Goal: Task Accomplishment & Management: Use online tool/utility

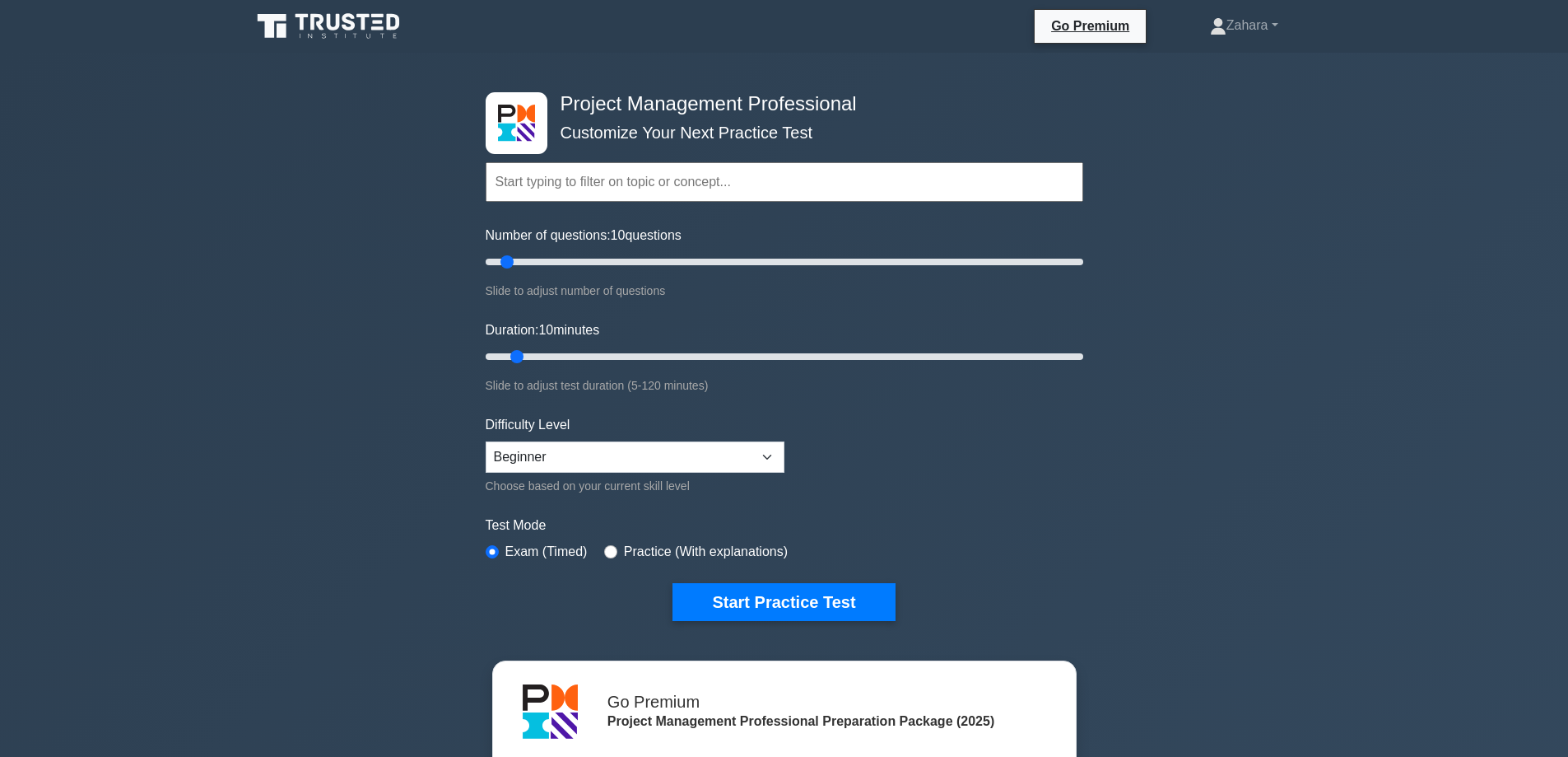
click at [739, 183] on input "text" at bounding box center [784, 182] width 597 height 40
type input "coding aptitude test"
click at [1056, 382] on div "Slide to adjust test duration (5-120 minutes)" at bounding box center [784, 385] width 597 height 19
click at [676, 183] on input "text" at bounding box center [784, 182] width 597 height 40
type input "coding"
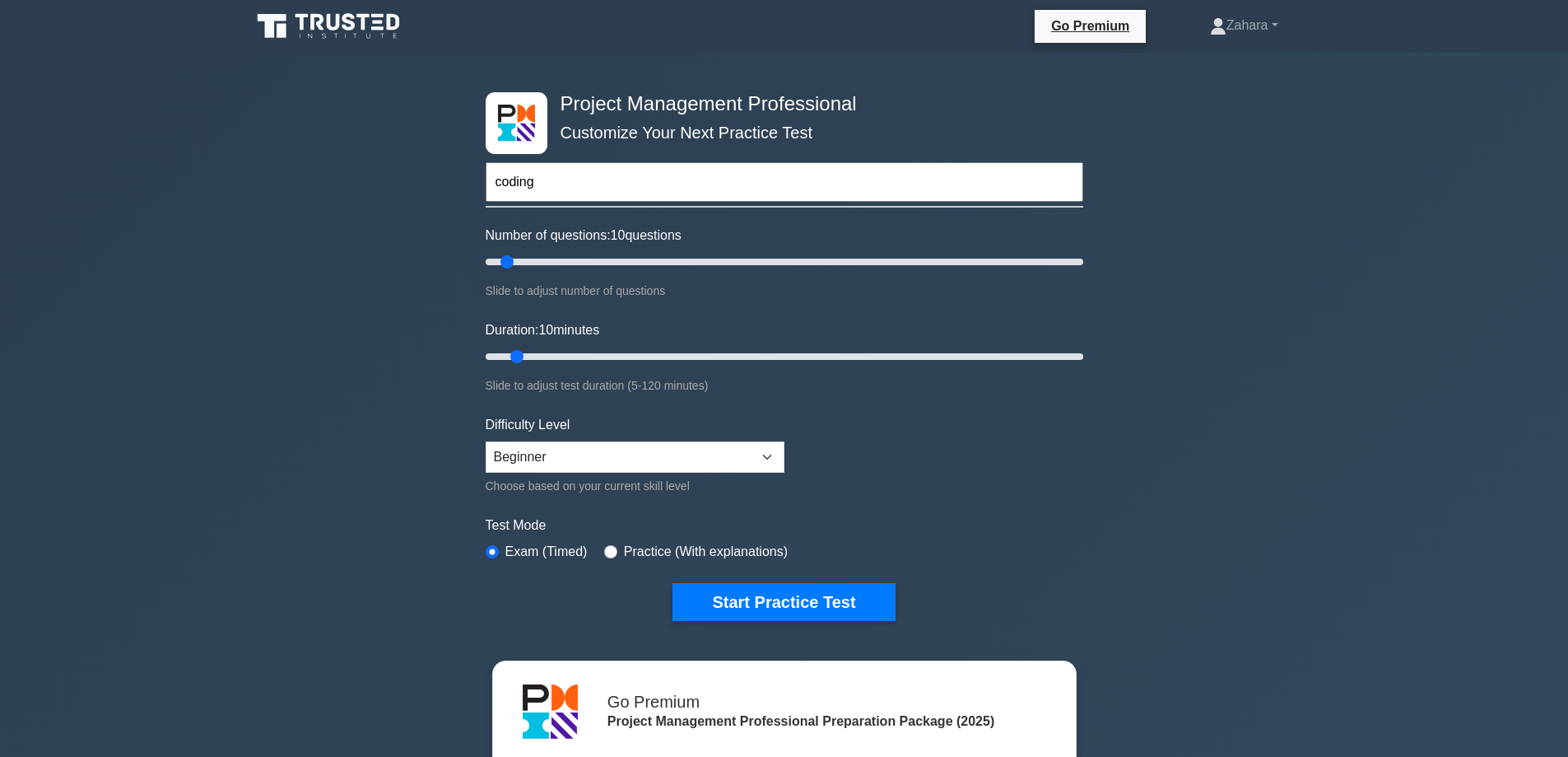
click at [1175, 257] on div "Project Management Professional Customize Your Next Practice Test coding Topics…" at bounding box center [784, 555] width 1568 height 1004
click at [745, 188] on input "text" at bounding box center [784, 182] width 597 height 40
type input "c"
type input "english aptitude"
click at [827, 379] on div "Slide to adjust test duration (5-120 minutes)" at bounding box center [784, 385] width 597 height 19
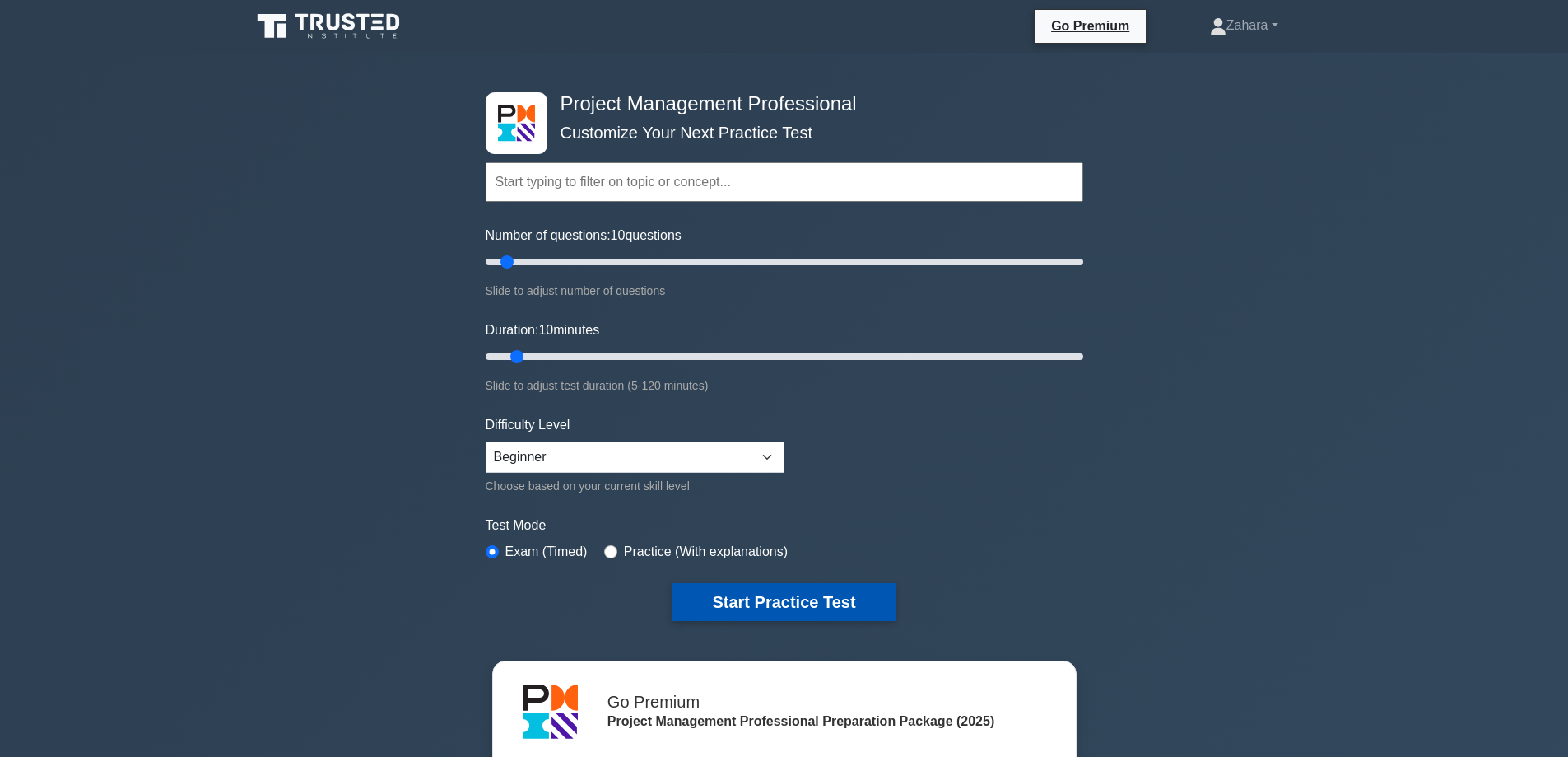
click at [820, 596] on button "Start Practice Test" at bounding box center [784, 601] width 222 height 38
click at [515, 131] on div "Topics Scope Management Time Management Cost Management Quality Management Risk…" at bounding box center [784, 158] width 597 height 94
click at [639, 178] on input "text" at bounding box center [784, 182] width 597 height 40
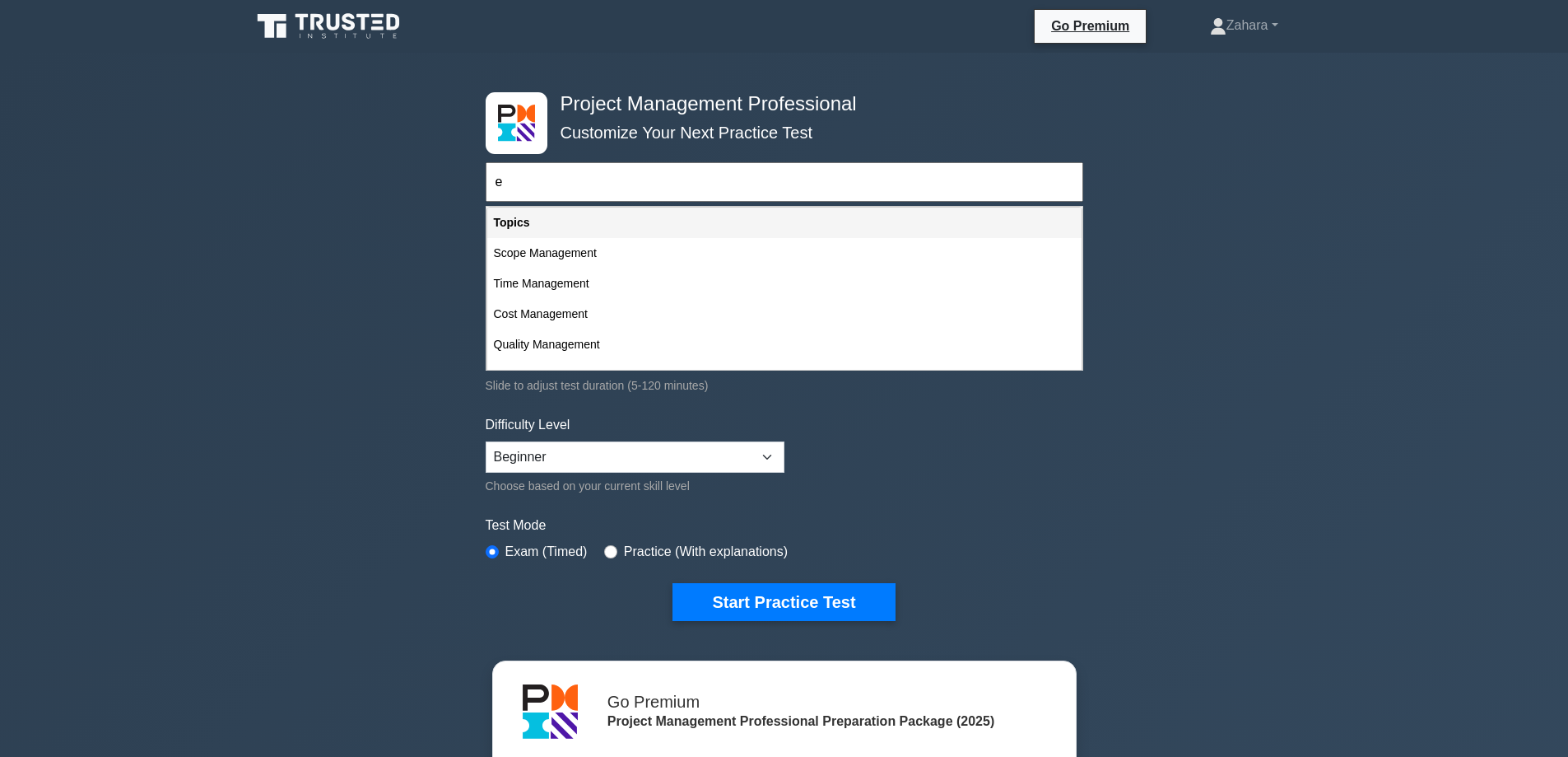
type input "e"
click at [1183, 247] on div "Project Management Professional Customize Your Next Practice Test e Topics Scop…" at bounding box center [784, 555] width 1568 height 1004
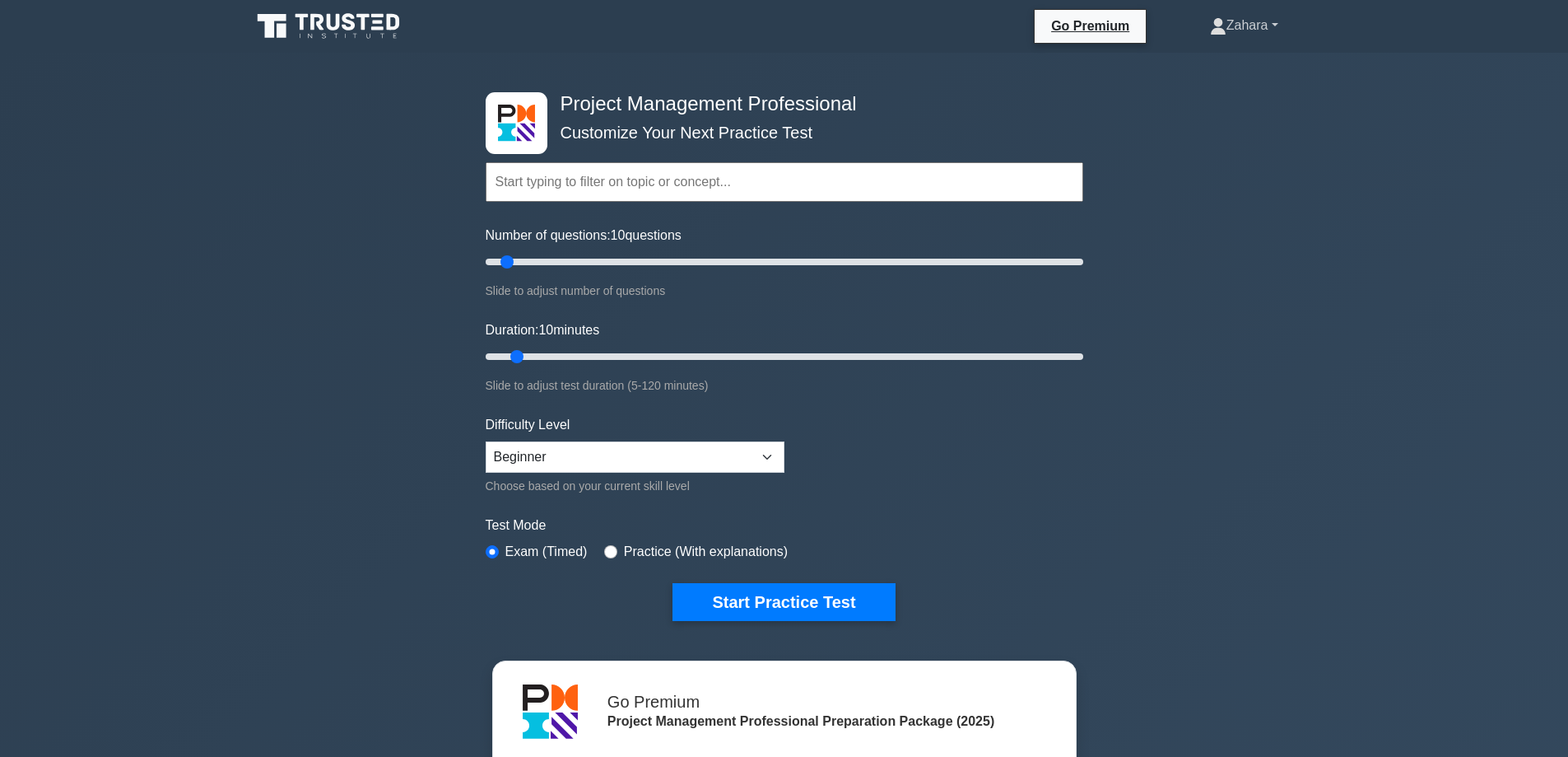
click at [1274, 20] on link "Zahara" at bounding box center [1244, 26] width 147 height 33
click at [1383, 14] on nav "Go Premium [GEOGRAPHIC_DATA] Profile" at bounding box center [784, 26] width 1568 height 53
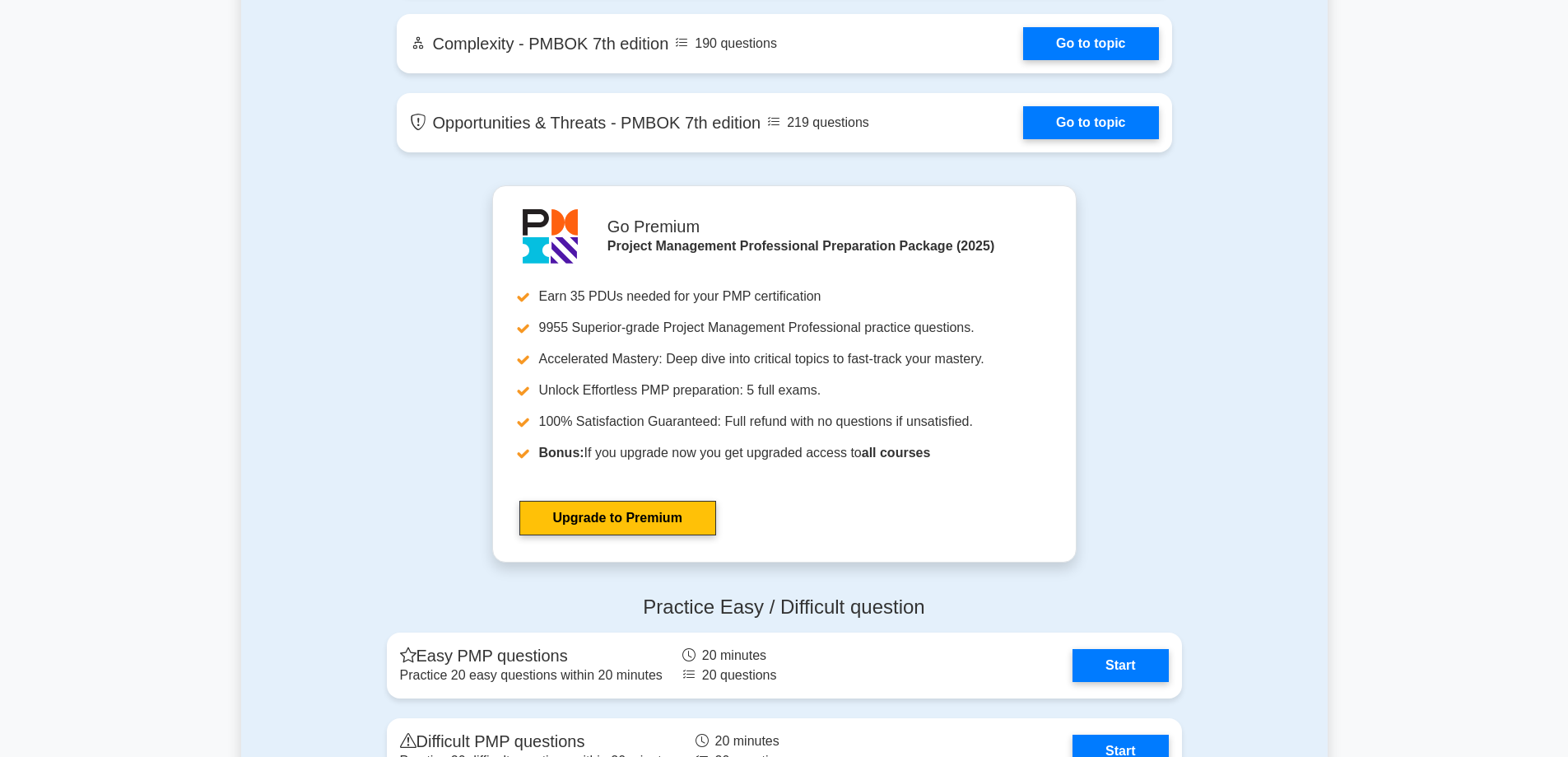
scroll to position [4693, 0]
